Goal: Find specific page/section: Find specific page/section

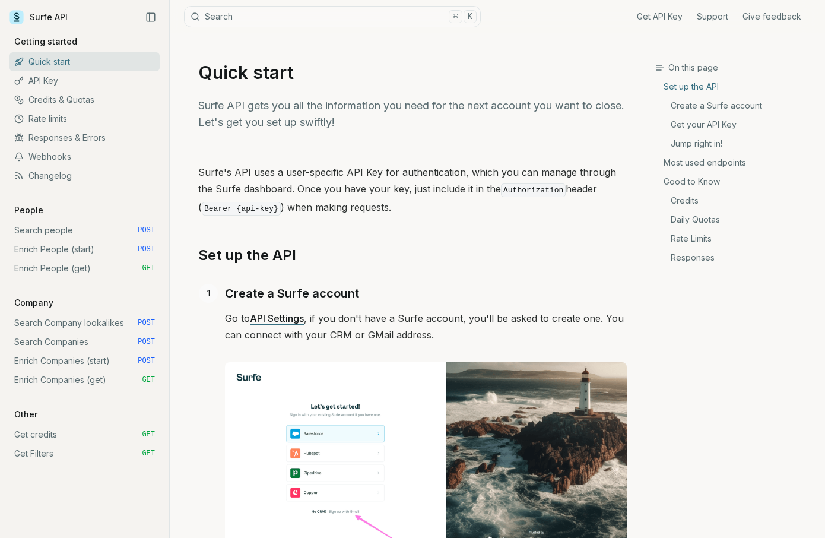
click at [43, 231] on link "Search people POST" at bounding box center [85, 230] width 150 height 19
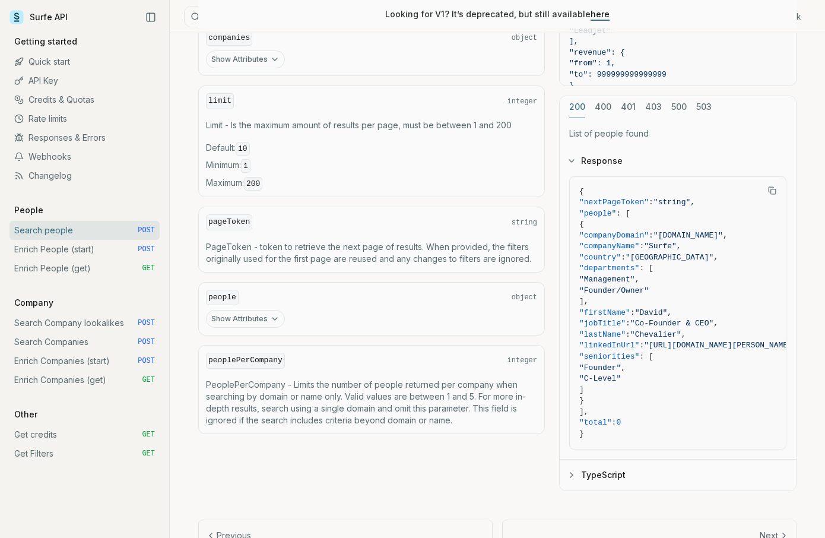
scroll to position [524, 0]
click at [260, 321] on button "Show Attributes" at bounding box center [245, 318] width 79 height 18
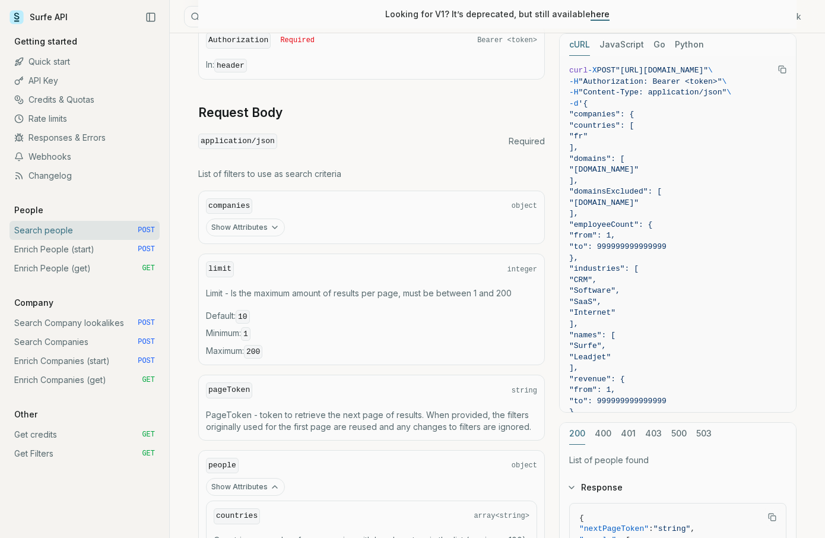
scroll to position [353, 0]
click at [265, 231] on button "Show Attributes" at bounding box center [245, 229] width 79 height 18
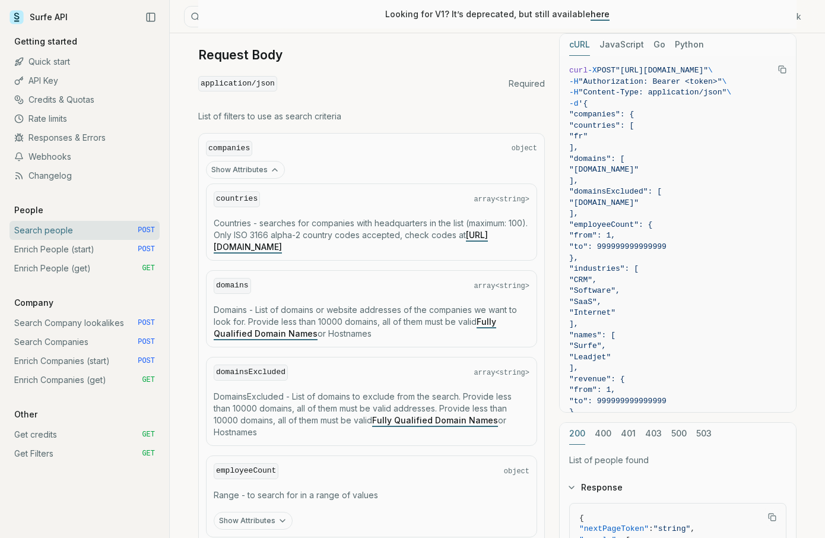
scroll to position [401, 0]
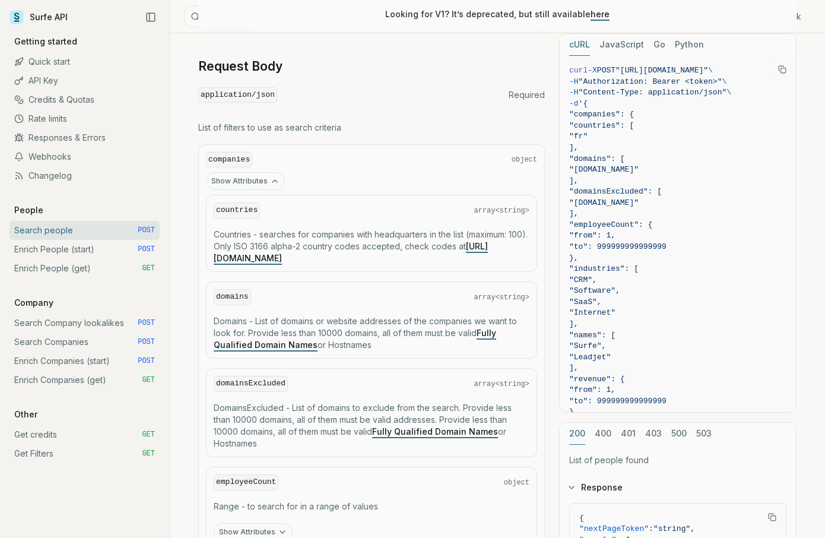
click at [261, 180] on button "Show Attributes" at bounding box center [245, 181] width 79 height 18
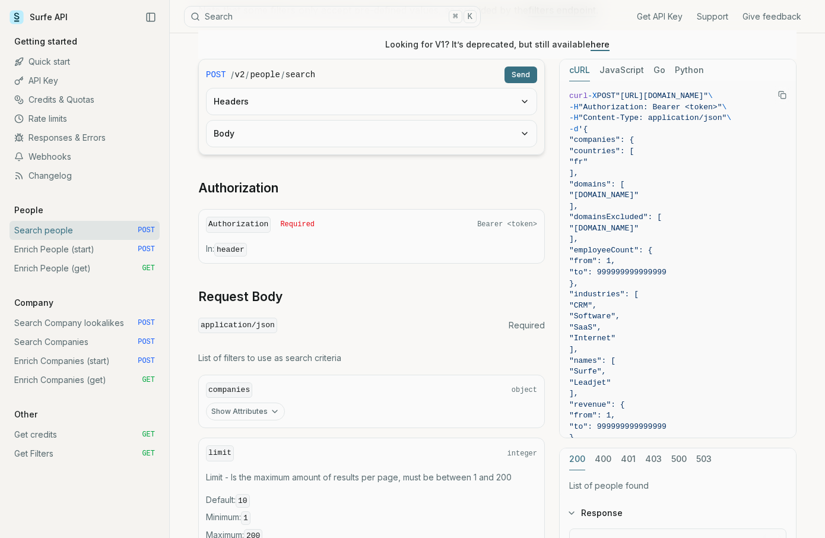
scroll to position [169, 0]
